Goal: Task Accomplishment & Management: Manage account settings

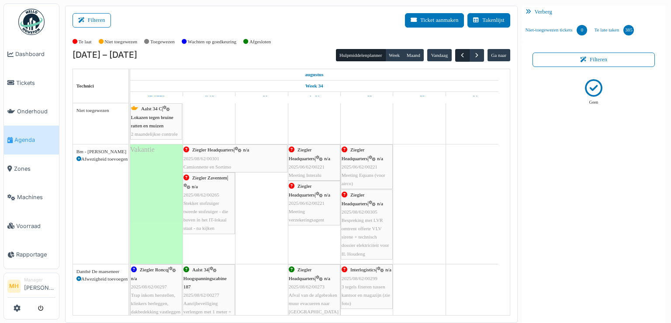
scroll to position [1144, 0]
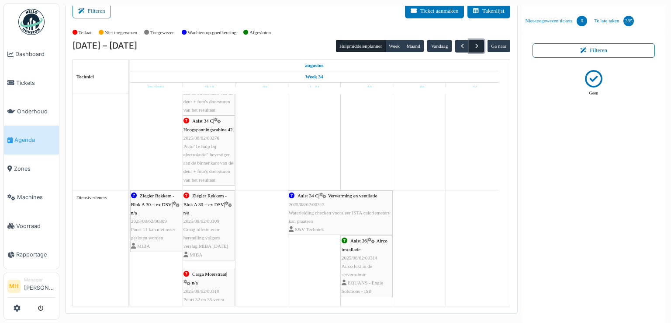
click at [473, 44] on span "button" at bounding box center [476, 45] width 7 height 7
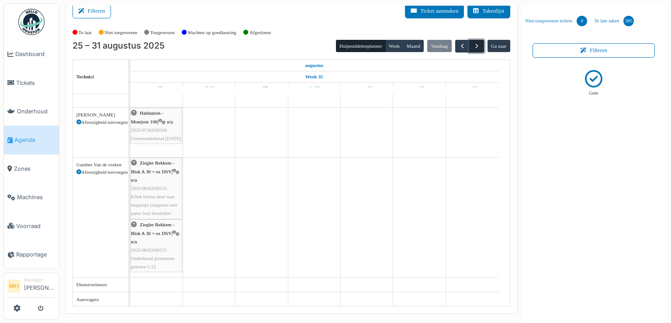
scroll to position [500, 0]
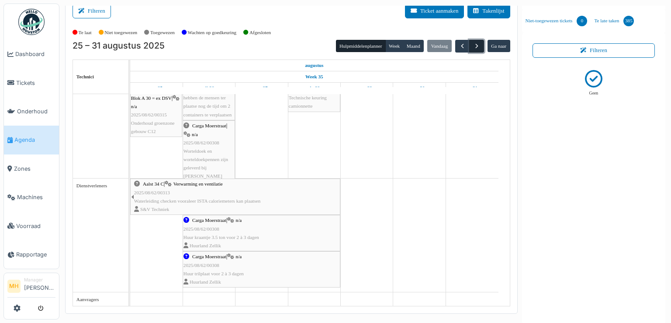
click at [473, 44] on span "button" at bounding box center [476, 45] width 7 height 7
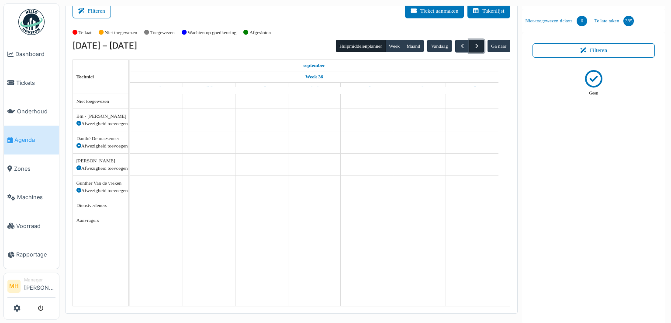
scroll to position [0, 0]
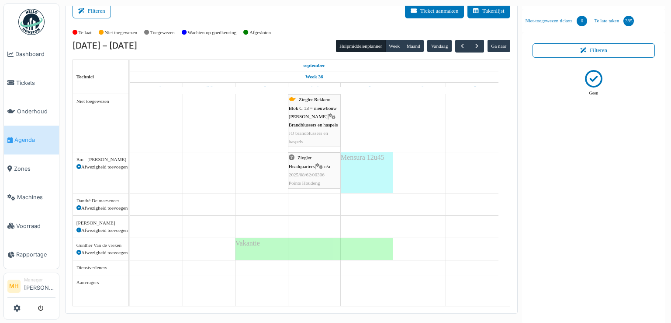
click at [77, 250] on icon at bounding box center [79, 252] width 5 height 5
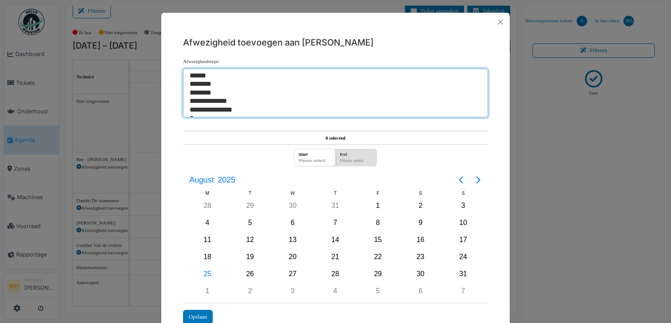
select select "**"
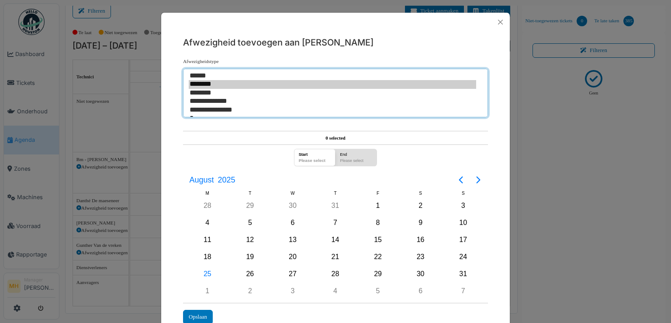
click at [222, 108] on option "**********" at bounding box center [333, 110] width 288 height 8
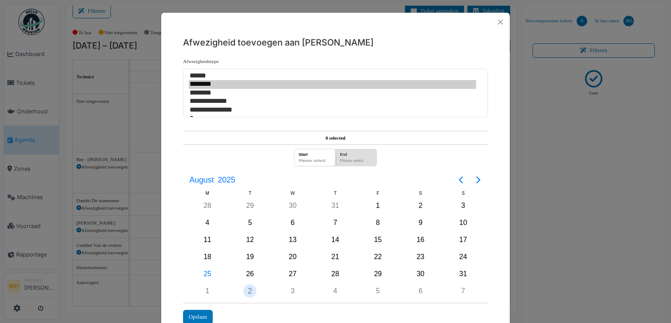
click at [245, 284] on div "2" at bounding box center [249, 290] width 13 height 13
click at [203, 317] on div "Opslaan" at bounding box center [198, 317] width 30 height 14
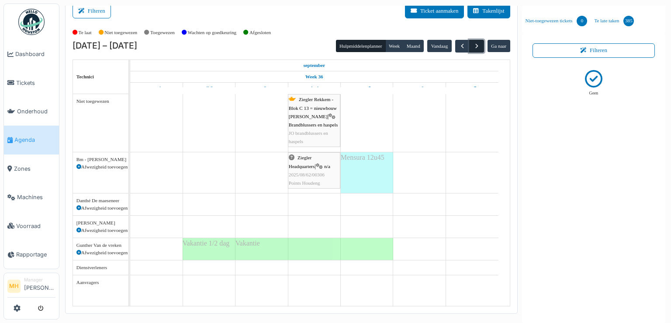
click at [473, 42] on span "button" at bounding box center [476, 45] width 7 height 7
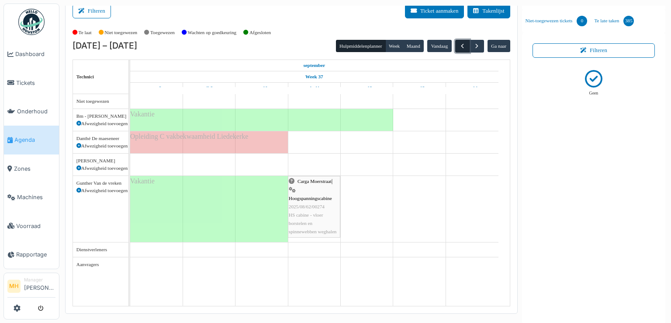
click at [459, 44] on span "button" at bounding box center [462, 45] width 7 height 7
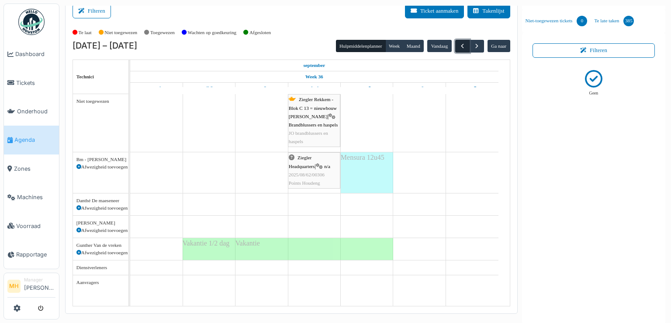
click at [459, 44] on span "button" at bounding box center [462, 45] width 7 height 7
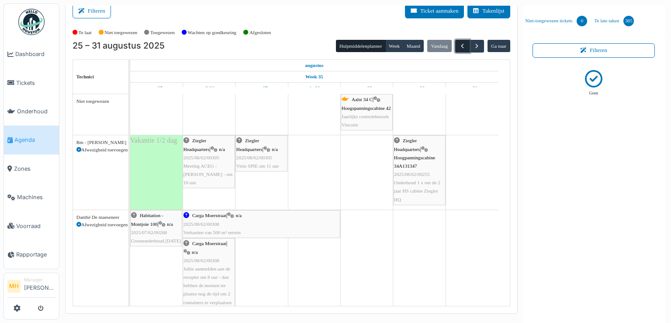
click at [460, 48] on span "button" at bounding box center [462, 45] width 7 height 7
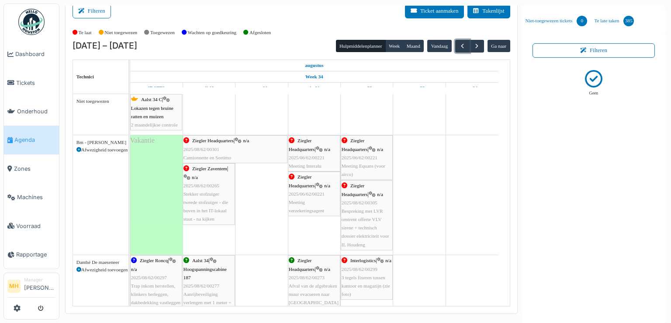
click at [165, 275] on span "2025/08/62/00297" at bounding box center [149, 277] width 36 height 5
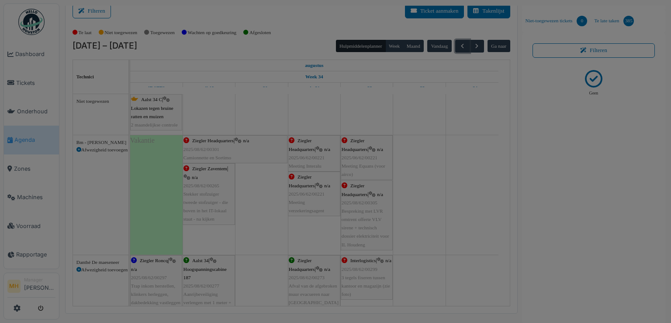
click at [165, 274] on body "Dashboard Tickets Onderhoud [GEOGRAPHIC_DATA] Zones Machines Voorraad Rapportag…" at bounding box center [335, 161] width 671 height 323
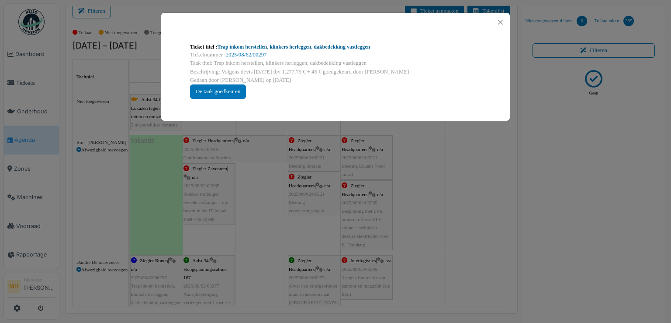
click at [295, 48] on link "Trap inkom herstellen, klinkers herleggen, dakbedekking vastleggen" at bounding box center [293, 47] width 153 height 6
click at [502, 22] on button "Close" at bounding box center [501, 22] width 12 height 12
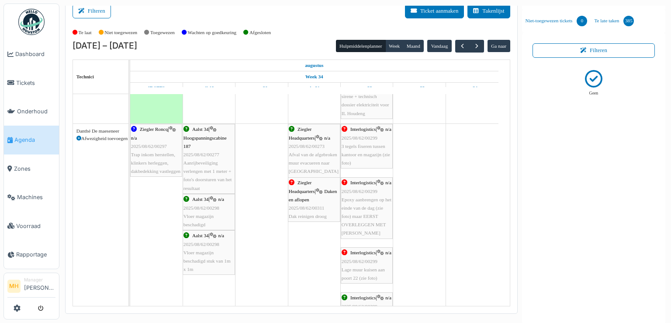
scroll to position [87, 0]
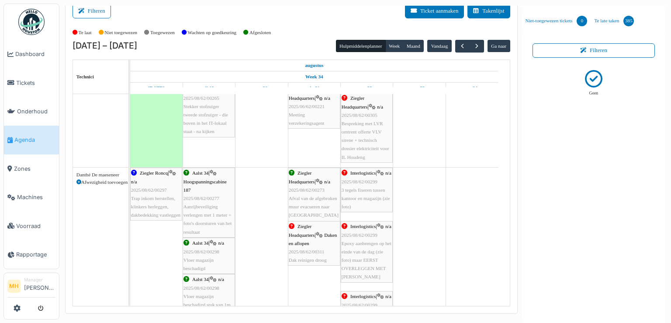
click at [314, 249] on span "2025/08/62/00311" at bounding box center [307, 251] width 36 height 5
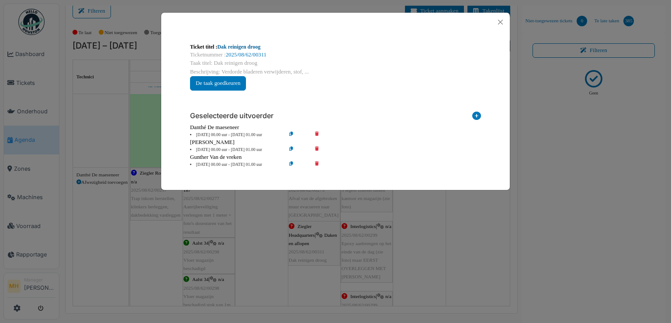
click at [247, 44] on link "Dak reinigen droog" at bounding box center [238, 47] width 43 height 6
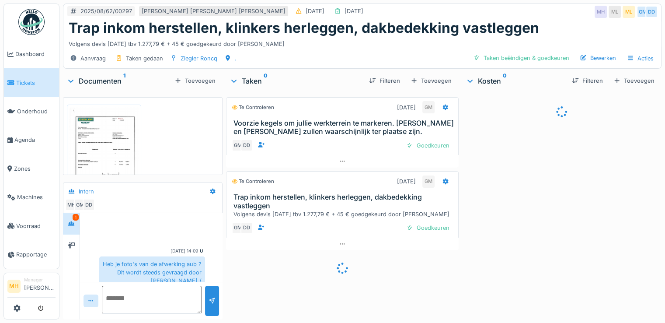
scroll to position [40, 0]
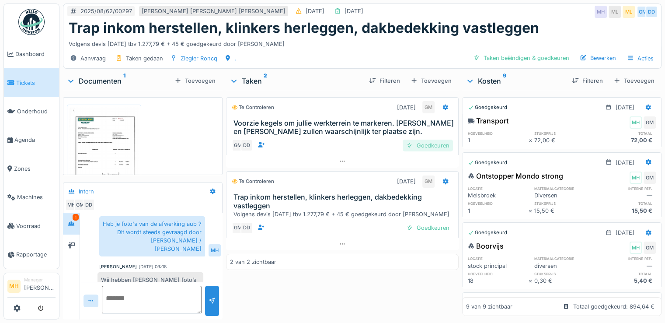
click at [425, 144] on div "Goedkeuren" at bounding box center [428, 145] width 50 height 12
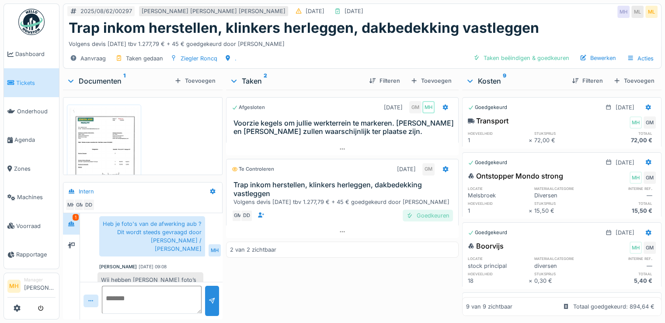
click at [433, 215] on div "Goedkeuren" at bounding box center [428, 215] width 50 height 12
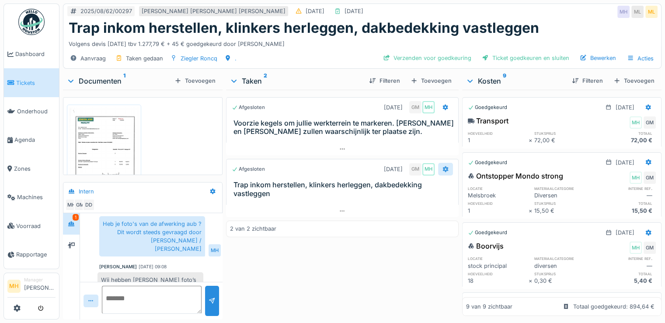
click at [442, 167] on icon at bounding box center [445, 169] width 6 height 6
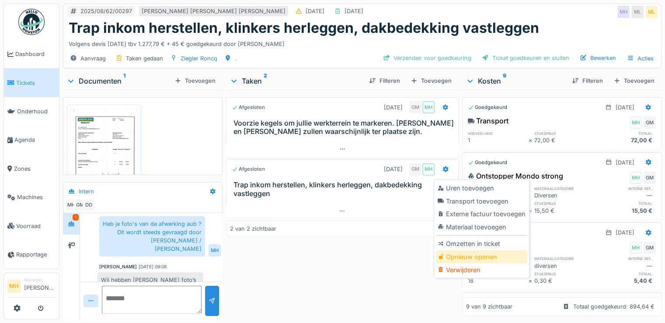
click at [473, 253] on div "Opnieuw openen" at bounding box center [481, 256] width 91 height 13
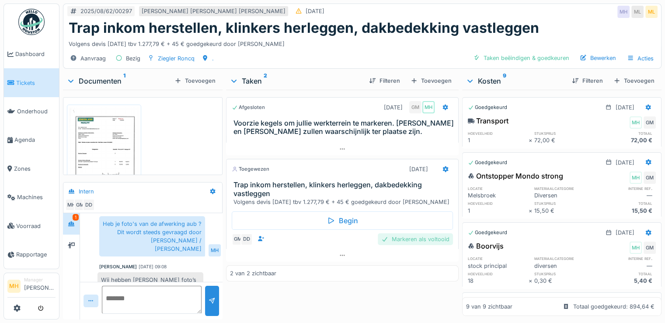
click at [400, 237] on div "Markeren als voltooid" at bounding box center [415, 239] width 75 height 12
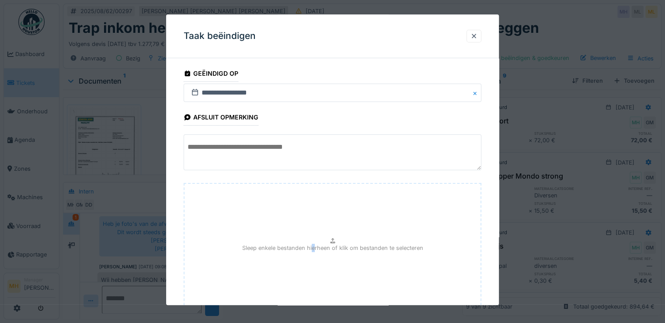
click at [315, 254] on div "Sleep enkele bestanden hierheen of klik om bestanden te selecteren" at bounding box center [333, 248] width 298 height 131
type input "**********"
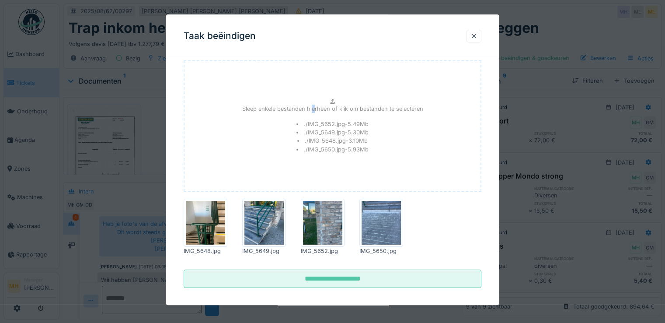
scroll to position [129, 0]
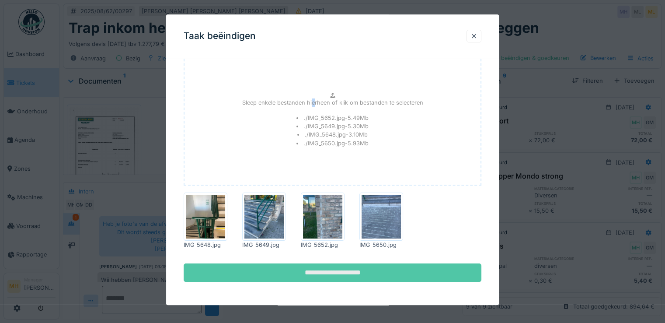
click at [367, 268] on input "**********" at bounding box center [333, 272] width 298 height 18
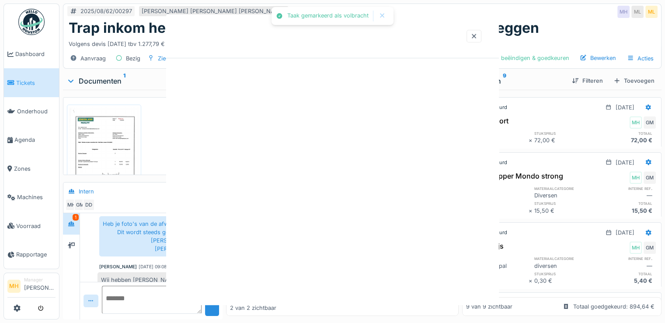
scroll to position [0, 0]
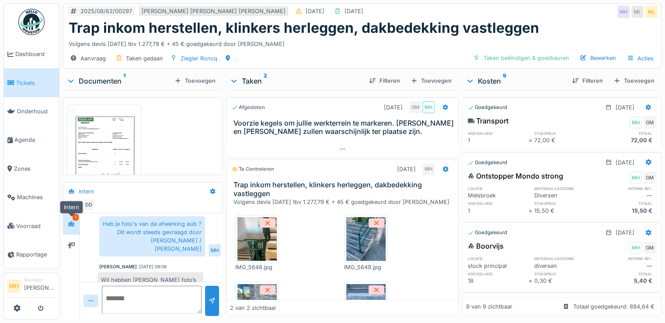
click at [71, 228] on div at bounding box center [71, 223] width 13 height 14
click at [75, 242] on div at bounding box center [71, 245] width 13 height 11
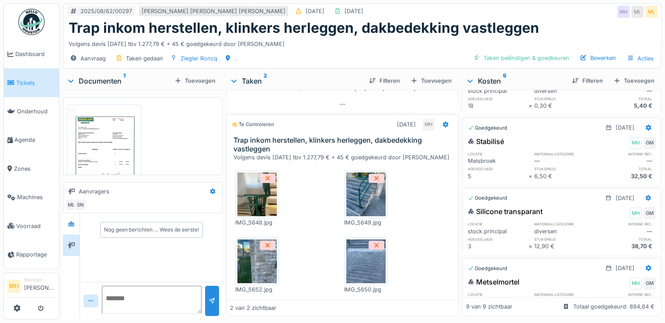
scroll to position [79, 0]
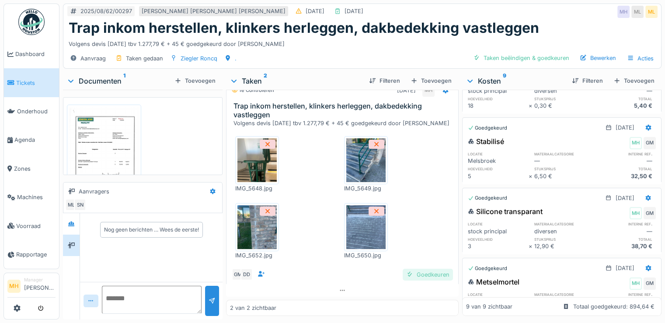
click at [418, 277] on div "Goedkeuren" at bounding box center [428, 274] width 50 height 12
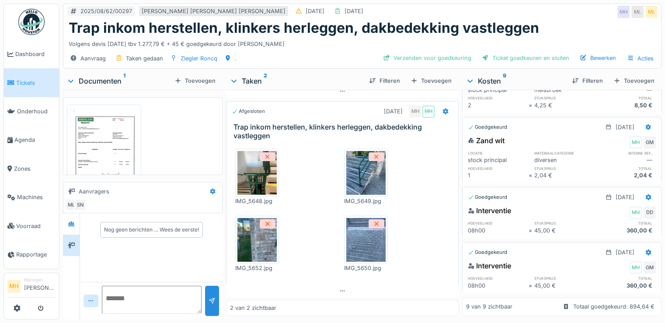
scroll to position [397, 0]
click at [636, 60] on div "Acties" at bounding box center [640, 58] width 35 height 13
click at [615, 101] on div "Kostenrapport" at bounding box center [607, 103] width 67 height 13
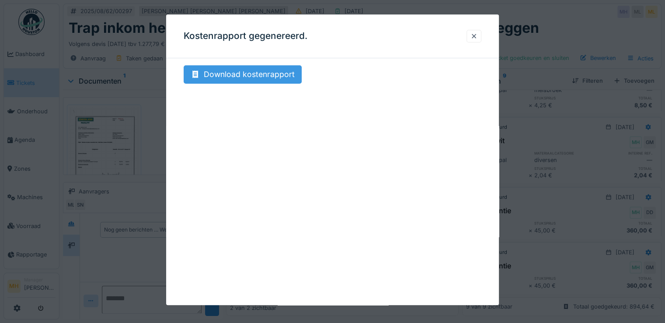
click at [238, 76] on div "Download kostenrapport" at bounding box center [243, 74] width 118 height 18
drag, startPoint x: 478, startPoint y: 36, endPoint x: 466, endPoint y: 70, distance: 36.4
click at [477, 36] on div at bounding box center [473, 36] width 7 height 8
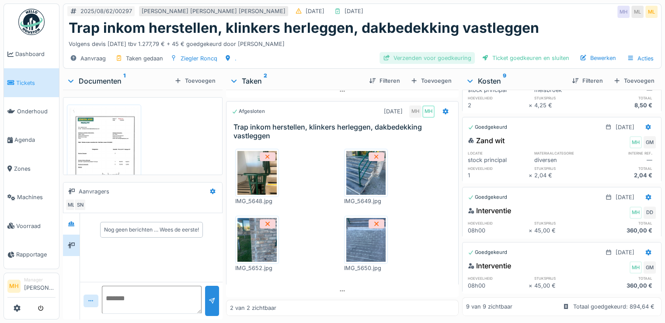
click at [436, 56] on div "Verzenden voor goedkeuring" at bounding box center [426, 58] width 95 height 12
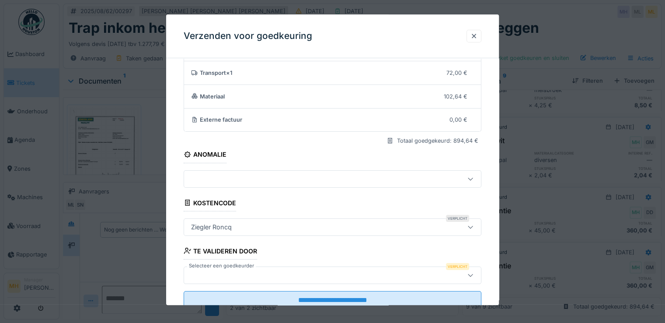
scroll to position [76, 0]
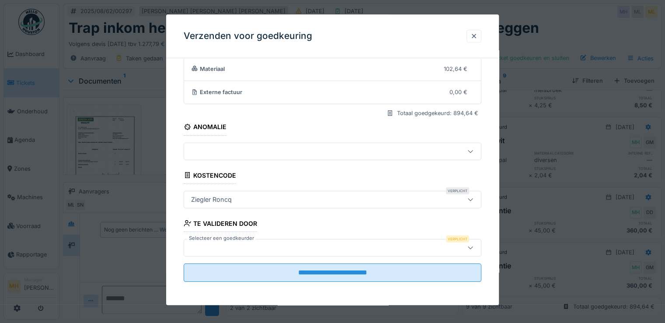
click at [225, 244] on div at bounding box center [315, 248] width 254 height 10
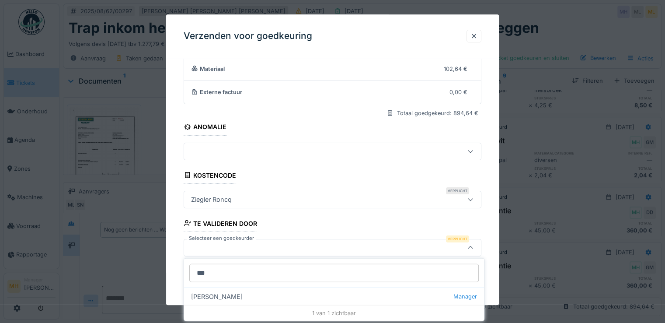
type input "***"
click at [226, 297] on div "Samuel Lima Manager" at bounding box center [334, 295] width 300 height 17
type input "****"
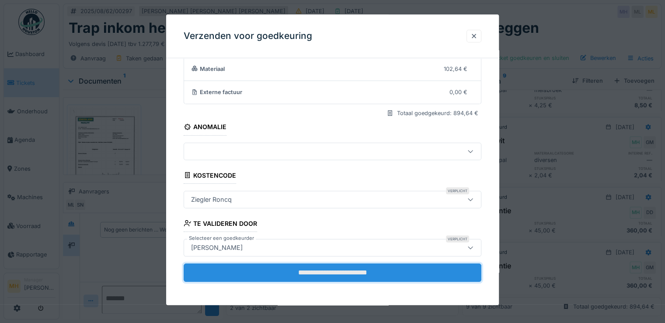
click at [330, 274] on input "**********" at bounding box center [333, 272] width 298 height 18
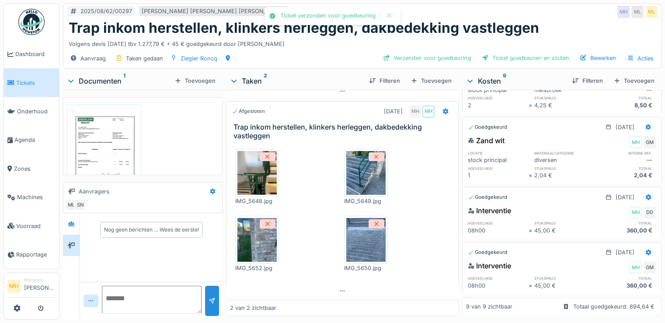
scroll to position [381, 0]
